Goal: Task Accomplishment & Management: Use online tool/utility

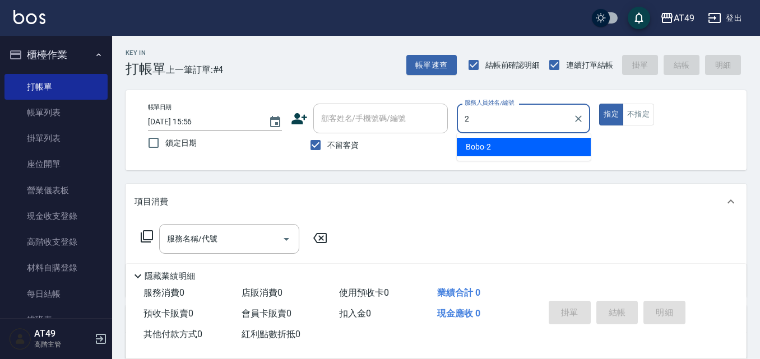
type input "2"
type button "true"
type input "Bobo-2"
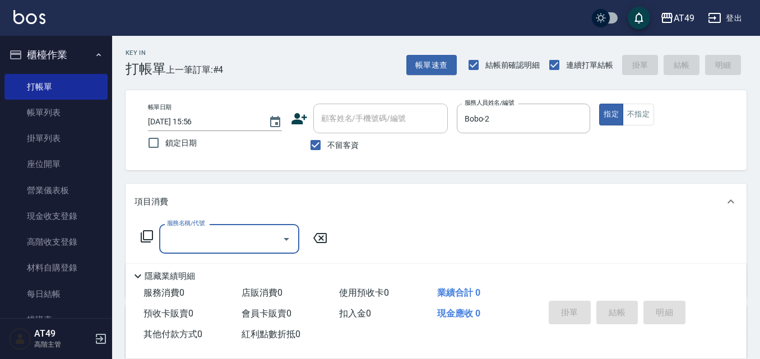
click at [146, 231] on icon at bounding box center [147, 236] width 12 height 12
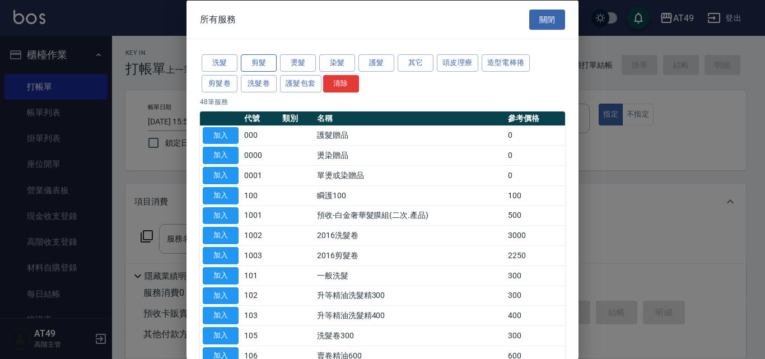
click at [265, 60] on button "剪髮" at bounding box center [259, 62] width 36 height 17
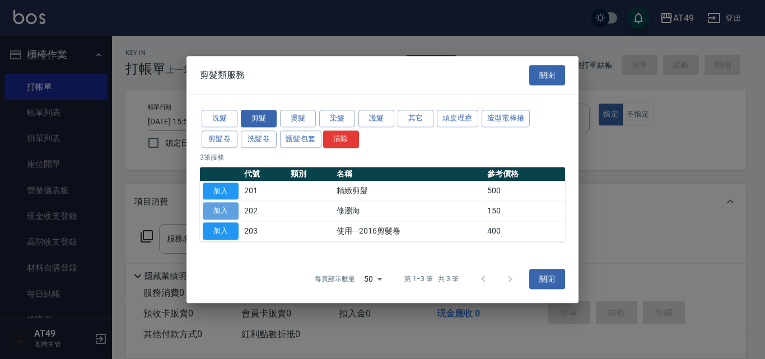
click at [222, 215] on button "加入" at bounding box center [221, 211] width 36 height 17
type input "修瀏海(202)"
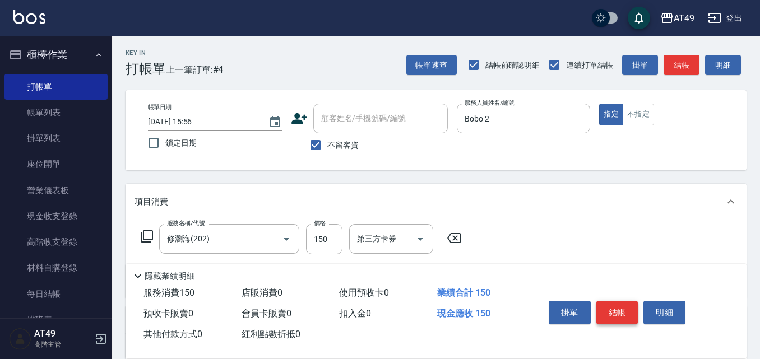
click at [614, 311] on button "結帳" at bounding box center [617, 313] width 42 height 24
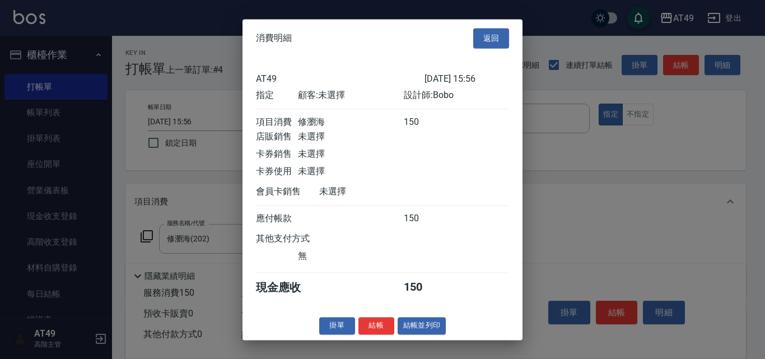
click at [355, 340] on div "消費明細 返回 AT49 [DATE] 15:56 指定 顧客: 未選擇 設計師: Bobo 項目消費 修瀏海 150 店販銷售 未選擇 卡券銷售 未選擇 卡…" at bounding box center [383, 179] width 280 height 321
click at [368, 334] on button "結帳" at bounding box center [376, 325] width 36 height 17
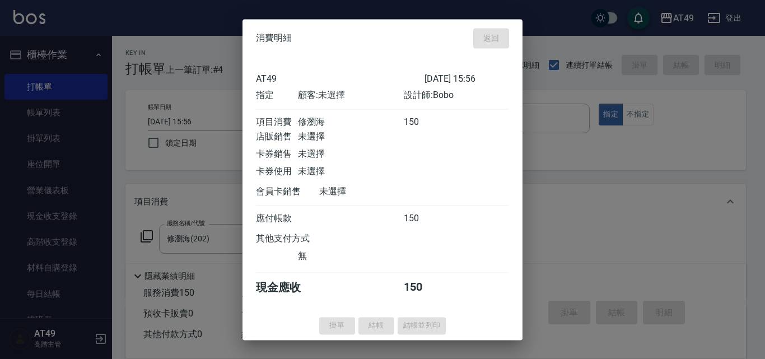
type input "[DATE] 16:31"
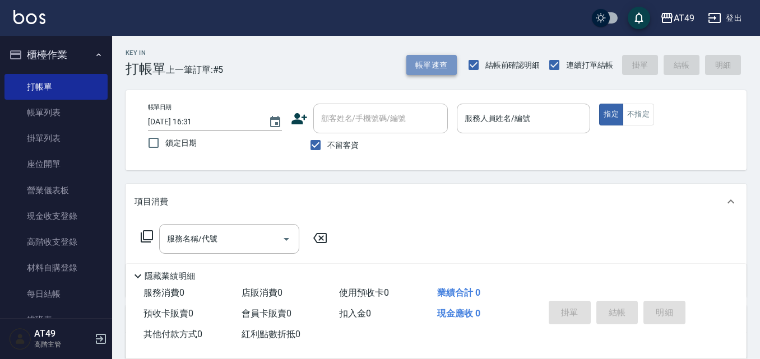
click at [450, 69] on button "帳單速查" at bounding box center [431, 65] width 50 height 21
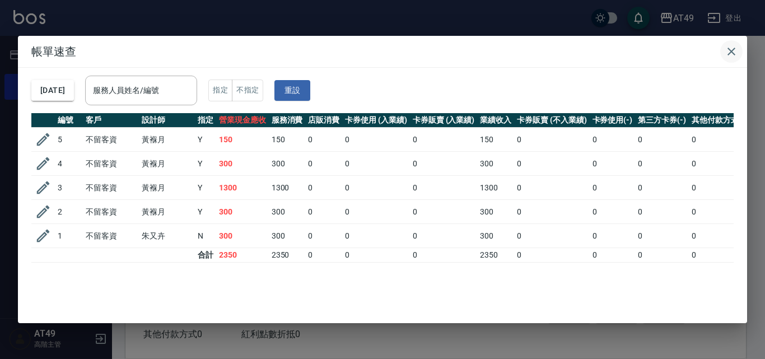
click at [735, 51] on icon "button" at bounding box center [731, 51] width 13 height 13
